Goal: Task Accomplishment & Management: Manage account settings

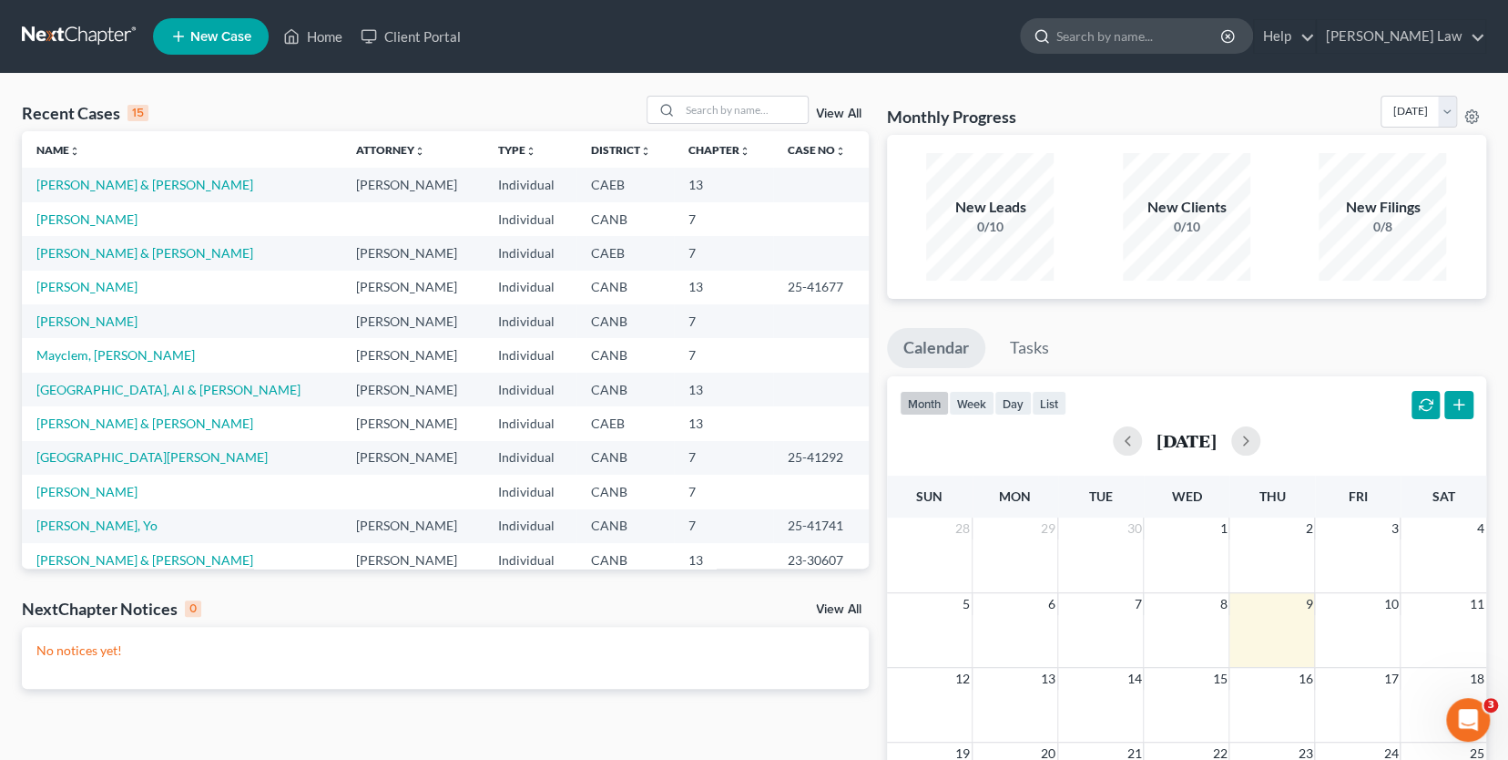
click at [1151, 40] on input "search" at bounding box center [1140, 36] width 167 height 34
type input "[PERSON_NAME]"
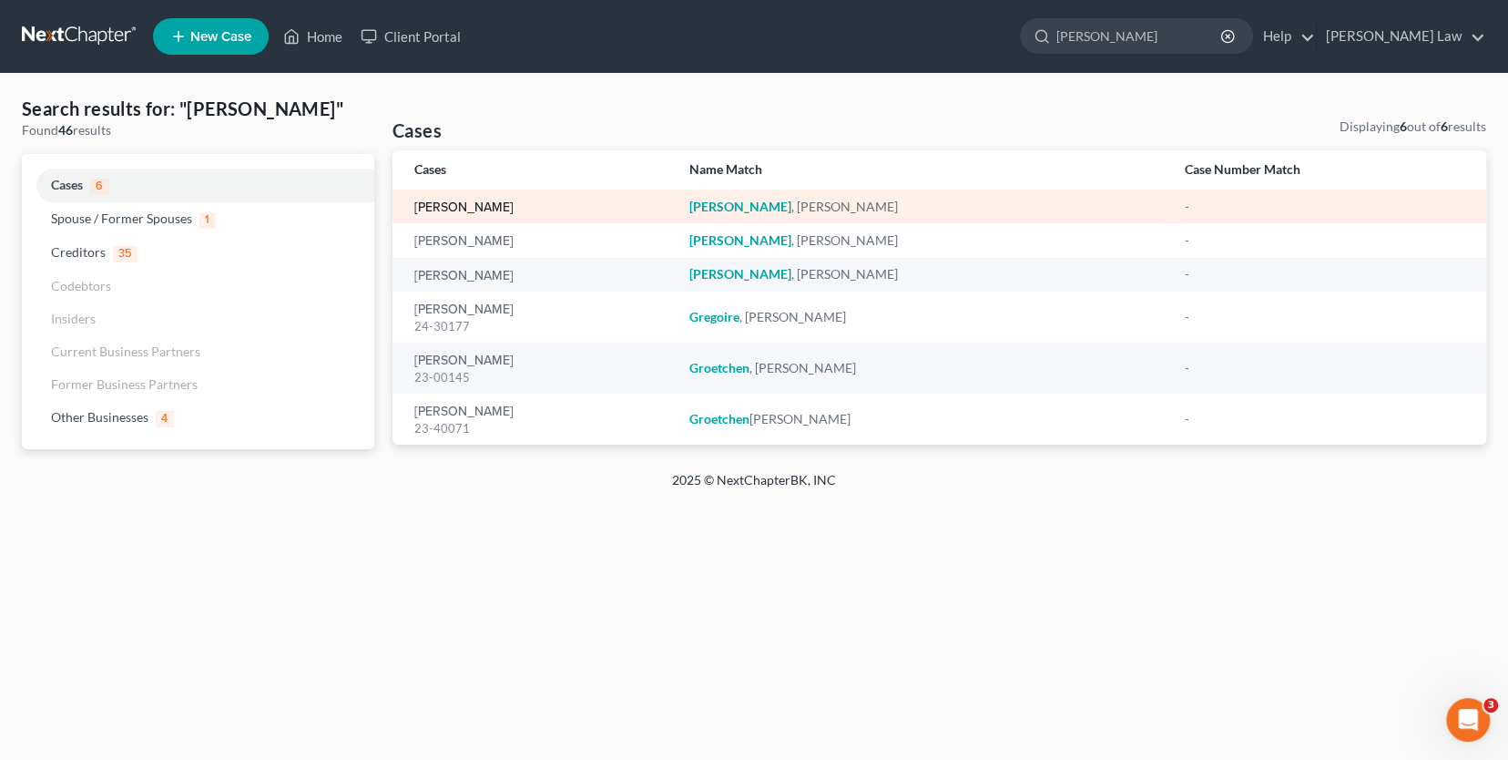
click at [463, 203] on link "[PERSON_NAME]" at bounding box center [463, 207] width 99 height 13
click at [447, 210] on link "[PERSON_NAME]" at bounding box center [463, 207] width 99 height 13
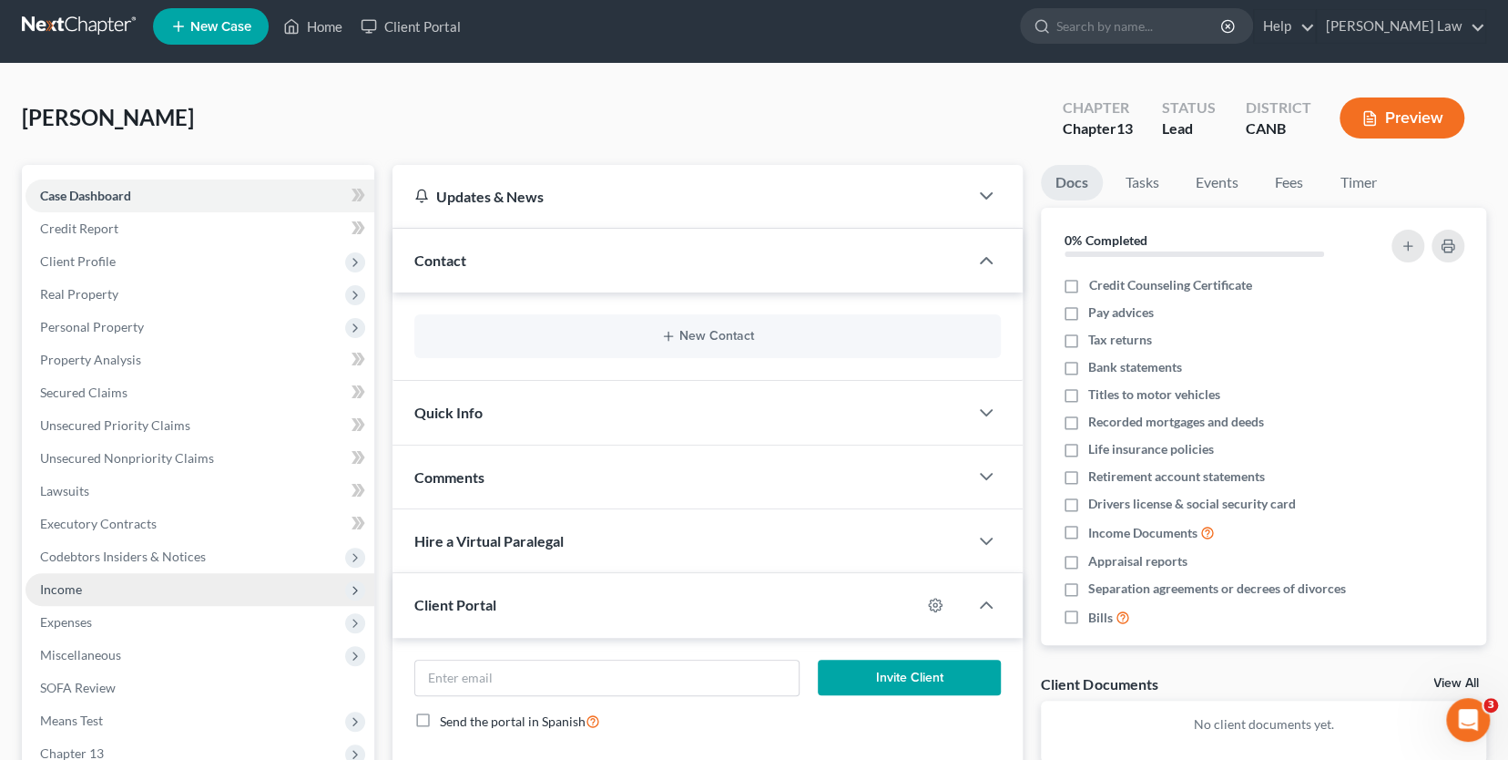
scroll to position [13, 0]
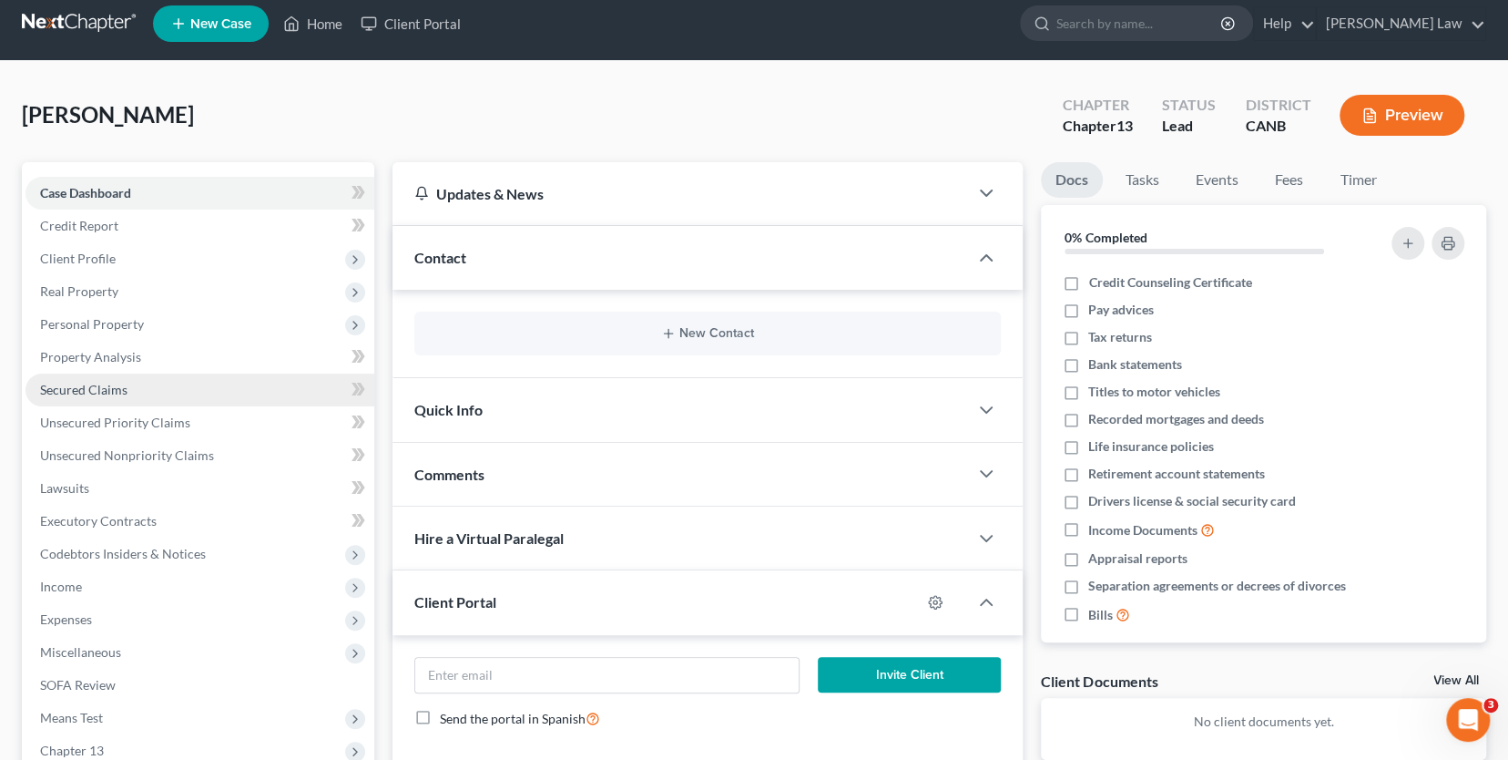
click at [172, 380] on link "Secured Claims" at bounding box center [200, 389] width 349 height 33
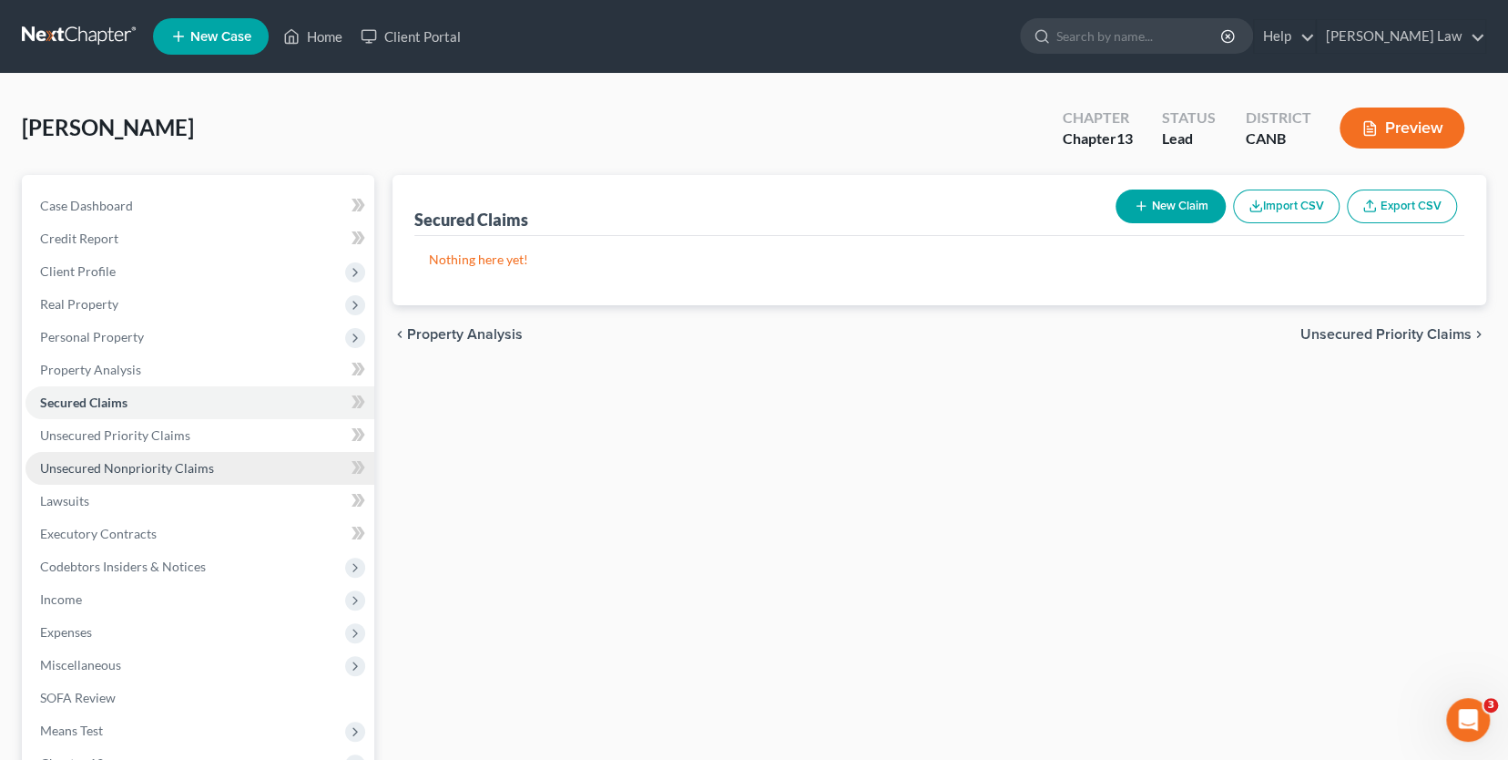
click at [174, 465] on span "Unsecured Nonpriority Claims" at bounding box center [127, 467] width 174 height 15
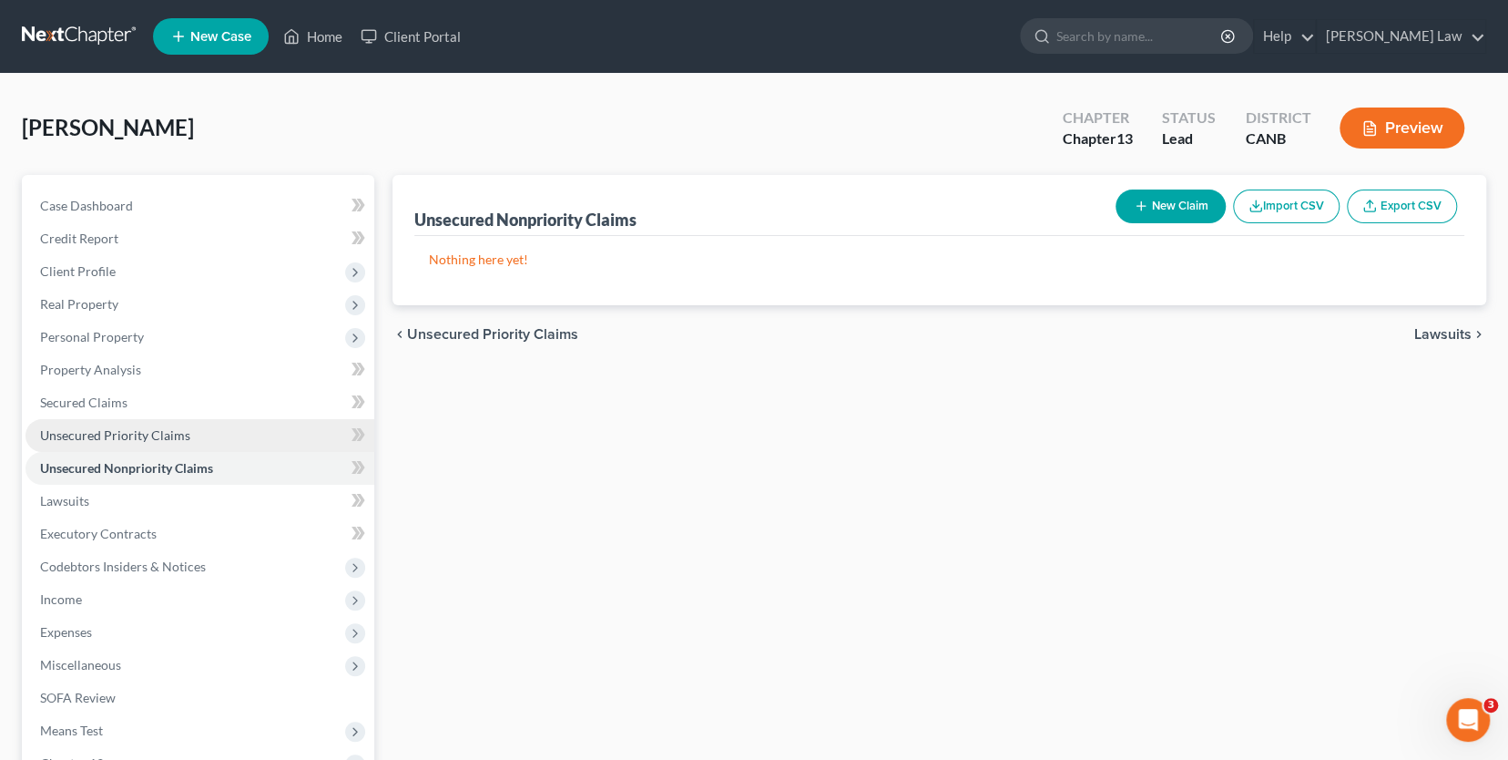
click at [206, 427] on link "Unsecured Priority Claims" at bounding box center [200, 435] width 349 height 33
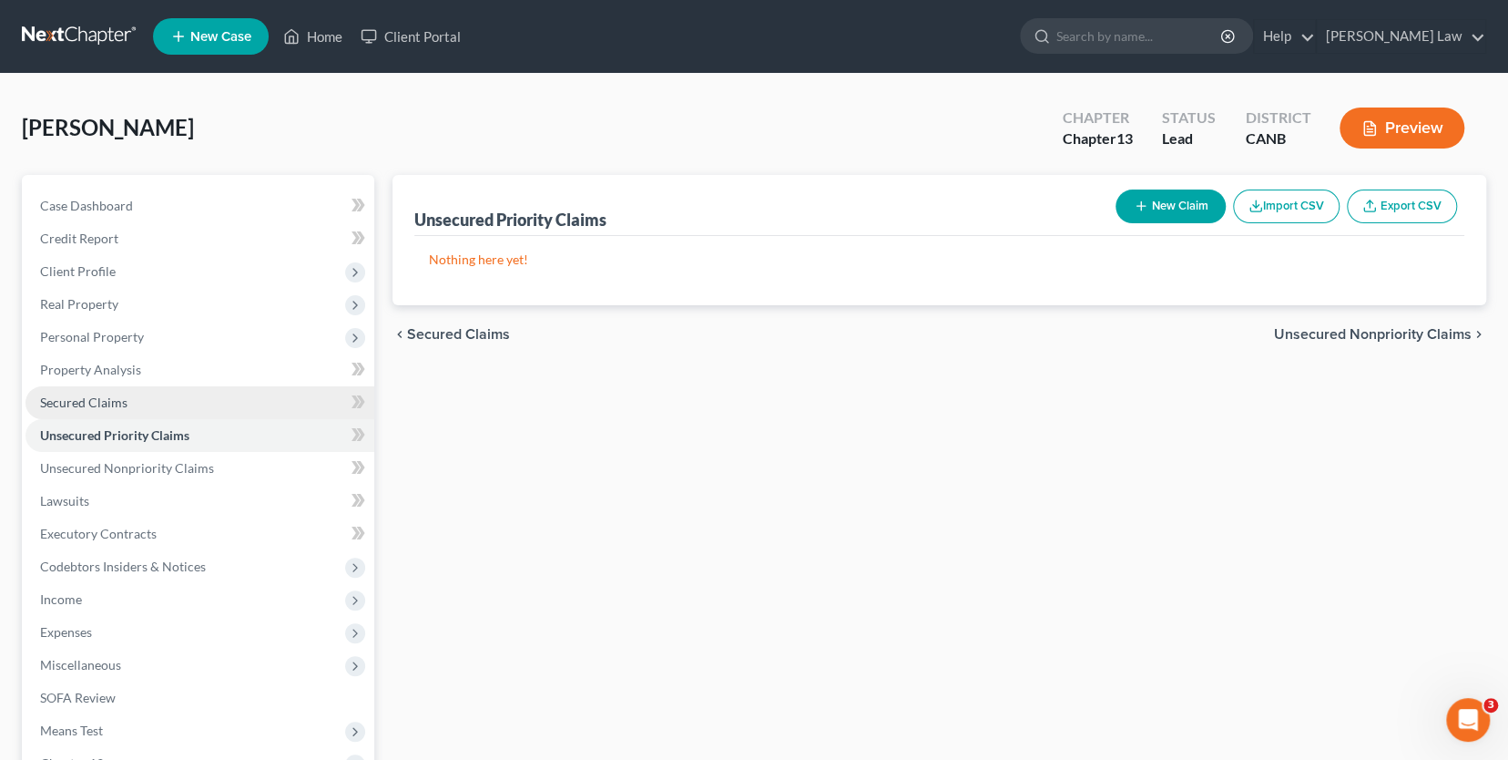
click at [169, 402] on link "Secured Claims" at bounding box center [200, 402] width 349 height 33
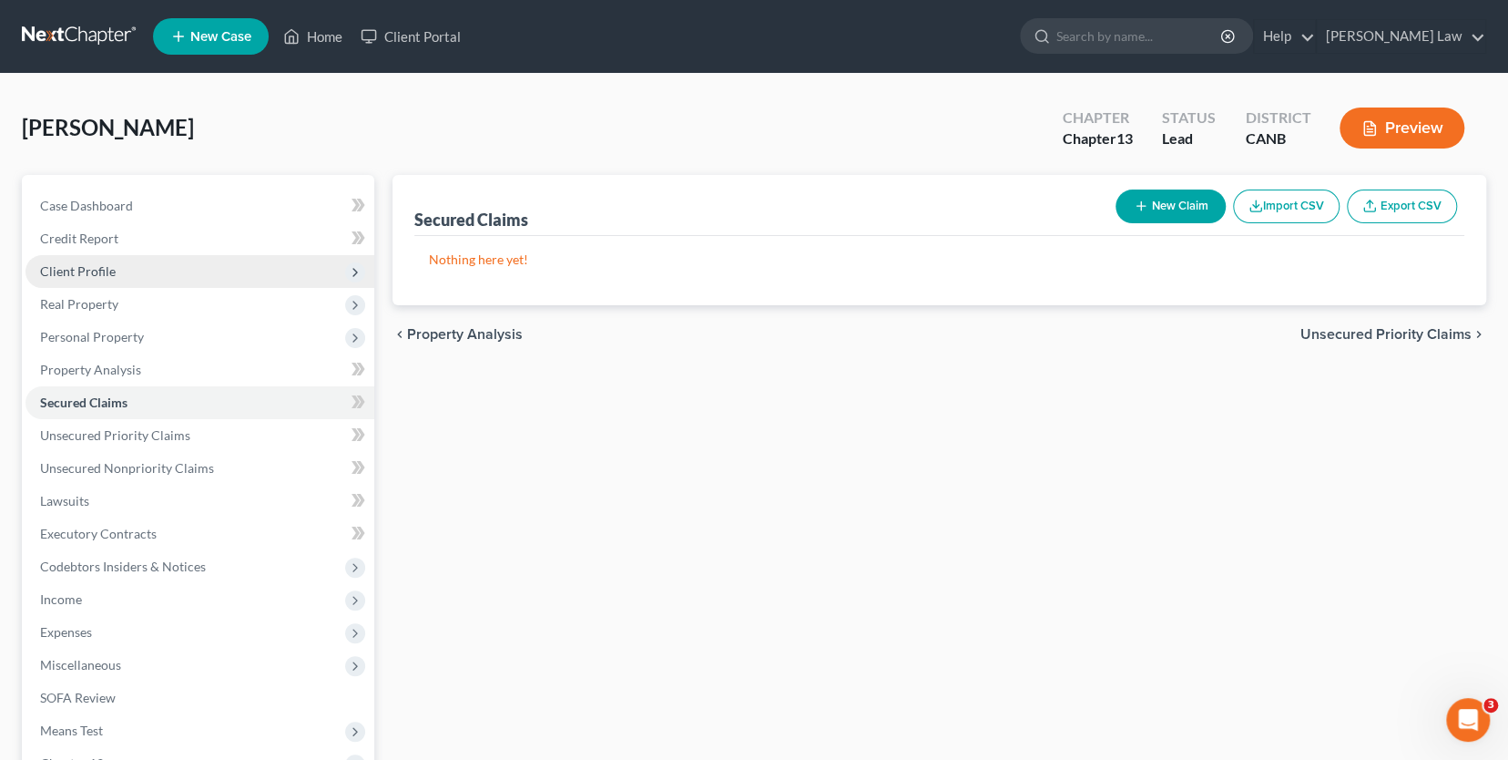
click at [164, 255] on span "Client Profile" at bounding box center [200, 271] width 349 height 33
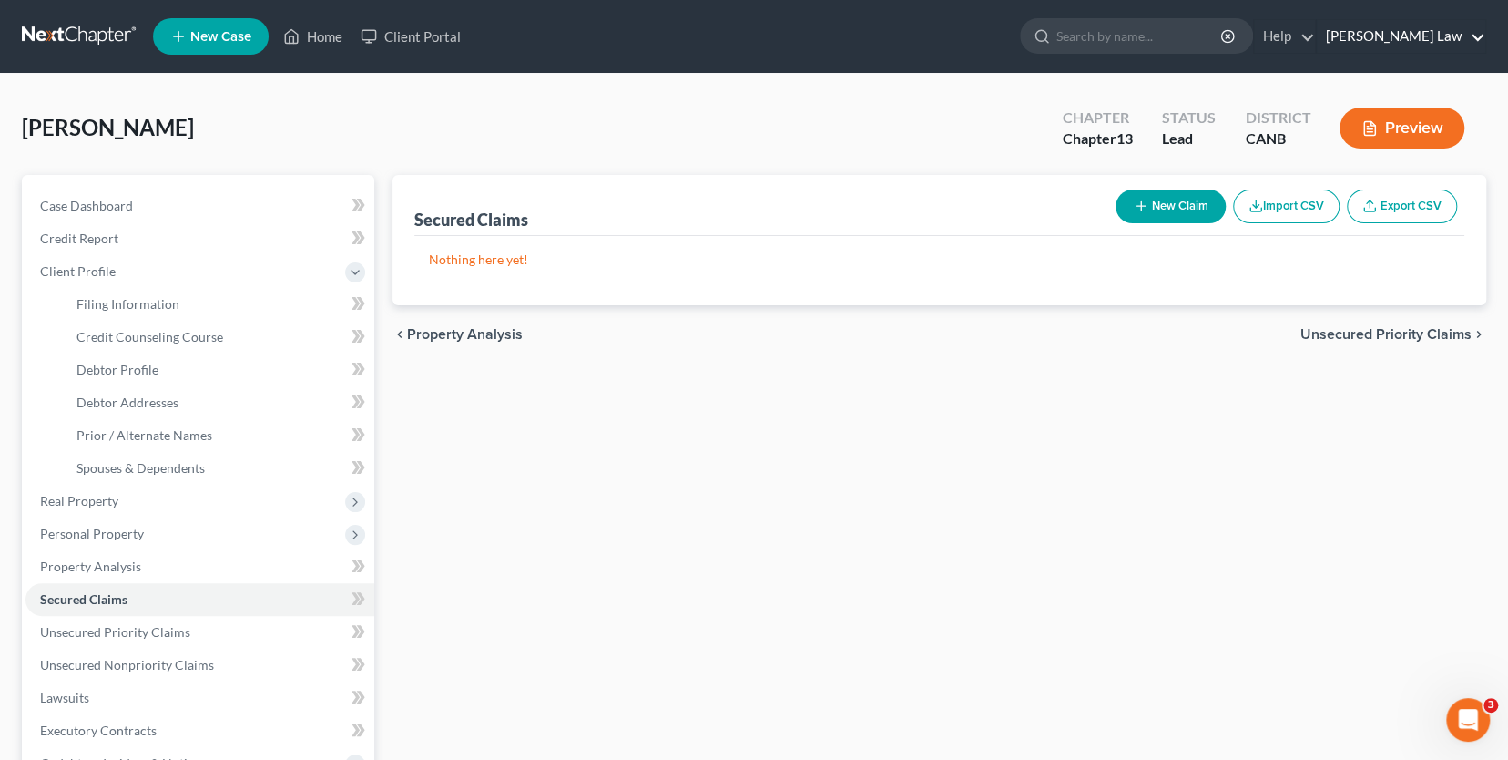
click at [1391, 36] on link "[PERSON_NAME] Law" at bounding box center [1401, 36] width 169 height 33
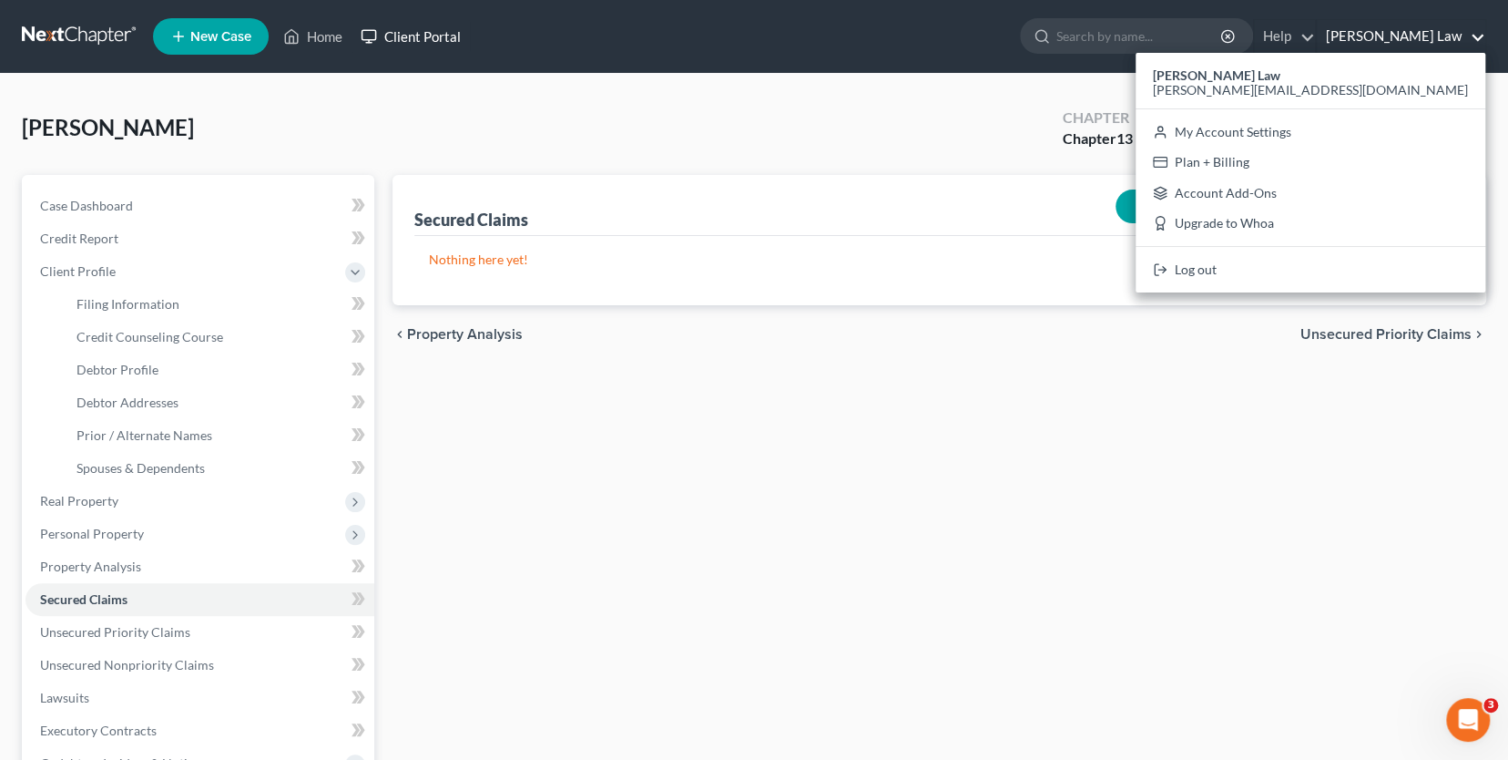
click at [465, 30] on link "Client Portal" at bounding box center [411, 36] width 118 height 33
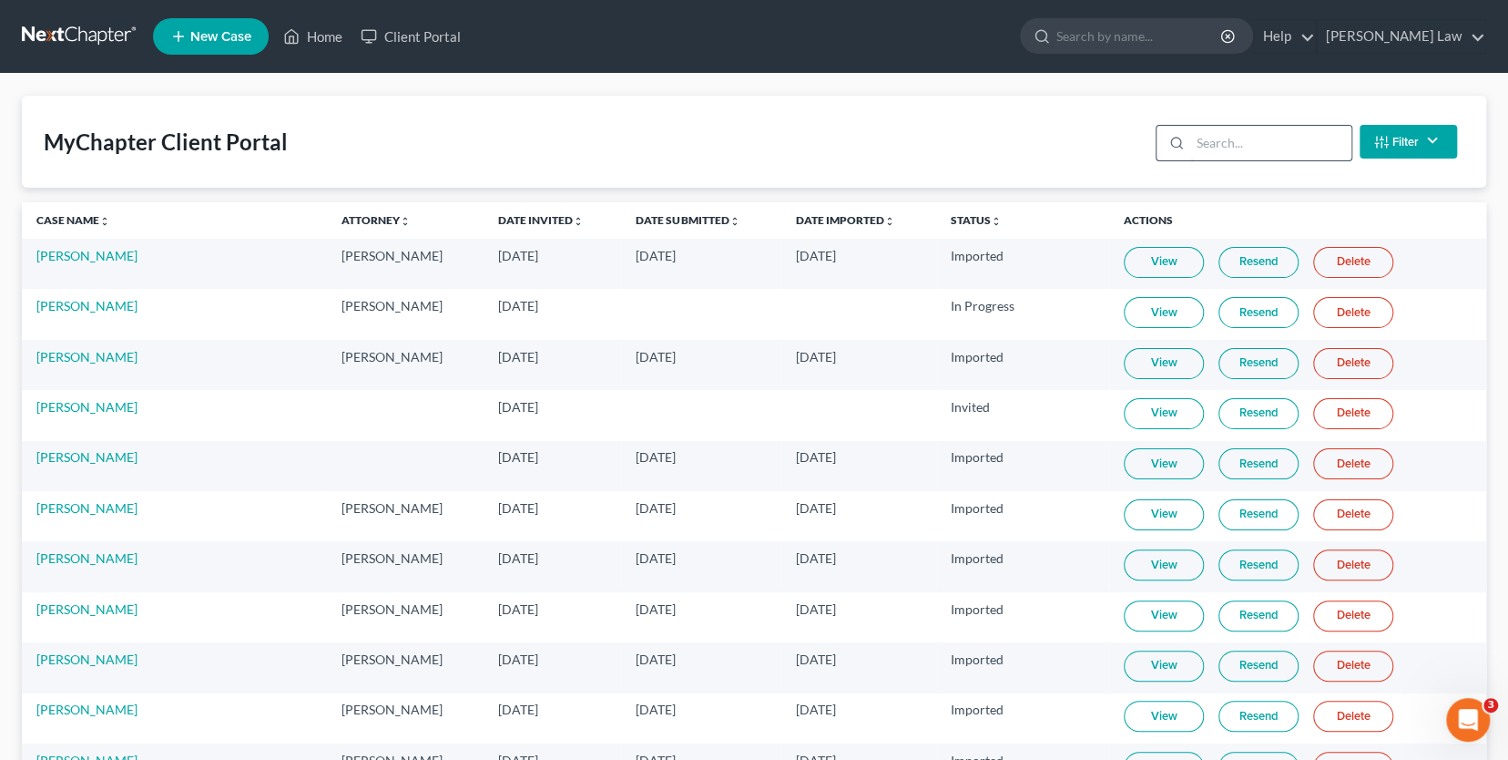
click at [1287, 140] on input "search" at bounding box center [1271, 143] width 161 height 35
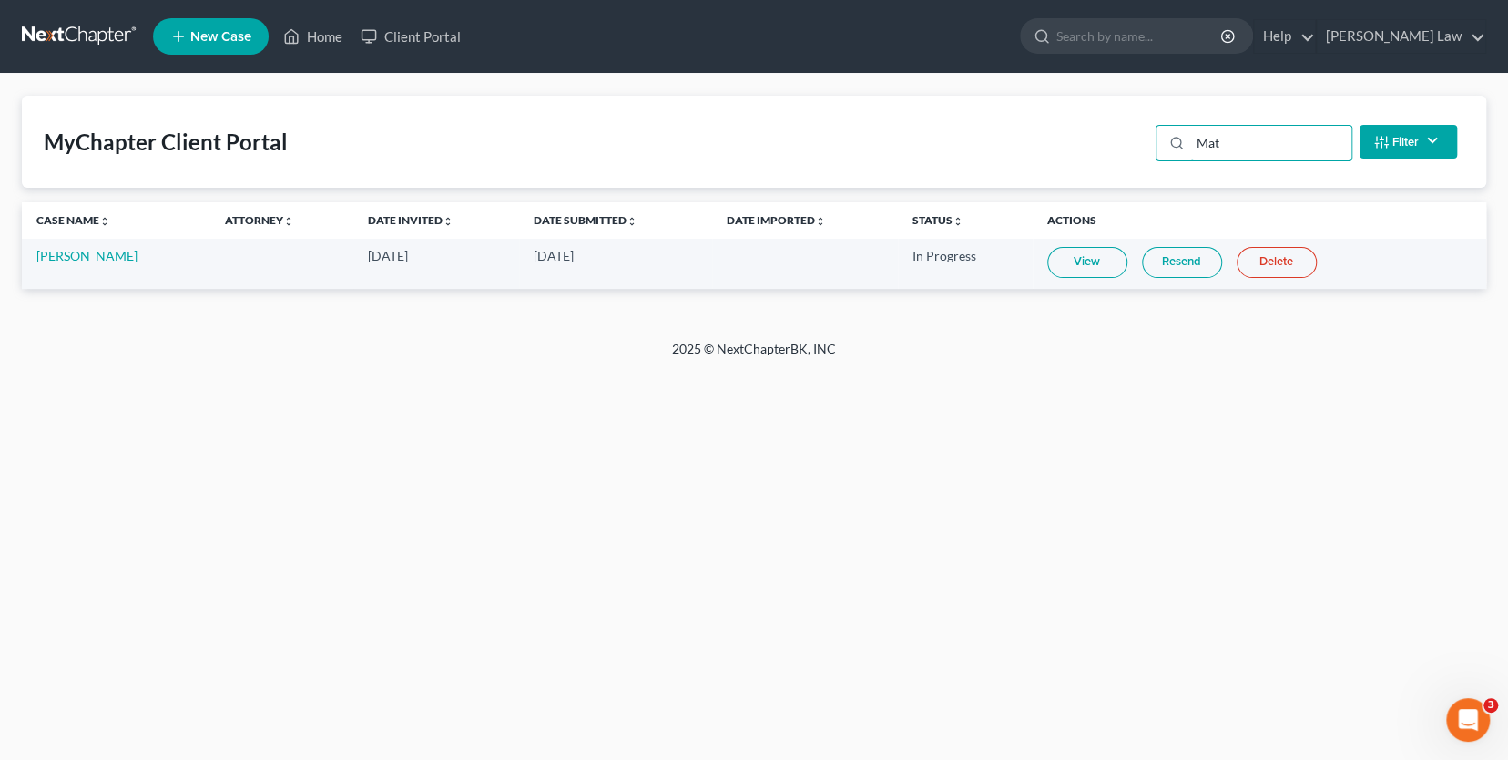
type input "Mat"
click at [1107, 260] on link "View" at bounding box center [1088, 262] width 80 height 31
